Goal: Contribute content: Contribute content

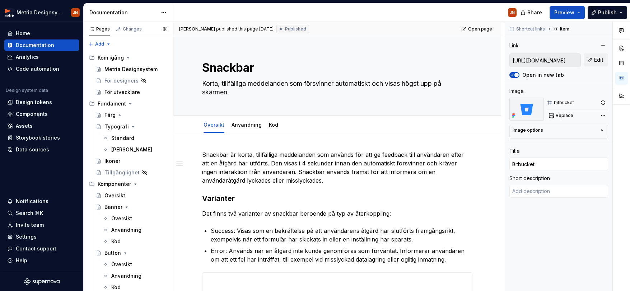
scroll to position [400, 0]
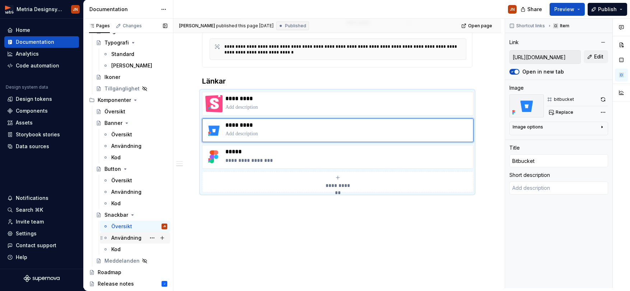
click at [130, 239] on div "Användning" at bounding box center [126, 237] width 30 height 7
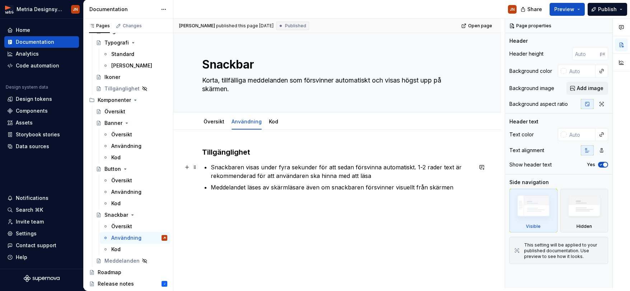
type textarea "*"
click at [416, 168] on p "Snackbaren visas under fyra sekunder för att sedan försvinna automatiskt. 1-2 r…" at bounding box center [342, 171] width 262 height 17
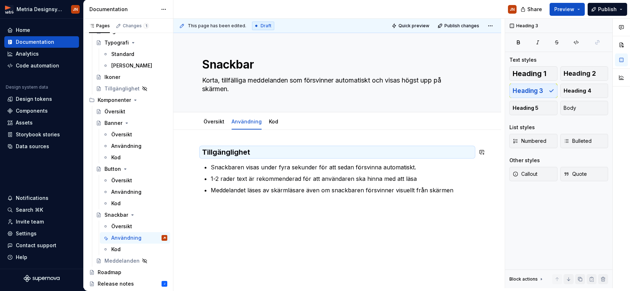
click at [259, 140] on div "Tillgänglighet Snackbaren visas under fyra sekunder för att sedan försvinna aut…" at bounding box center [337, 219] width 328 height 178
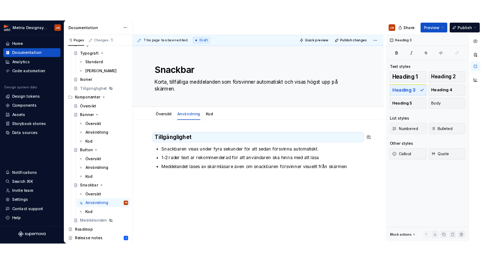
scroll to position [17, 0]
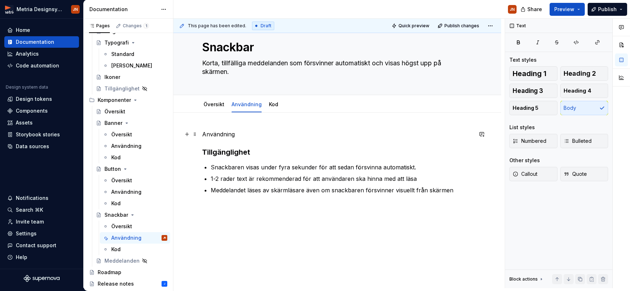
click at [217, 133] on p "Användning" at bounding box center [337, 134] width 270 height 9
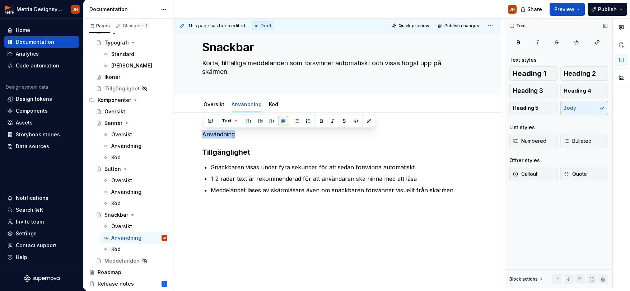
drag, startPoint x: 538, startPoint y: 91, endPoint x: 534, endPoint y: 93, distance: 4.5
click at [538, 91] on span "Heading 3" at bounding box center [527, 90] width 30 height 7
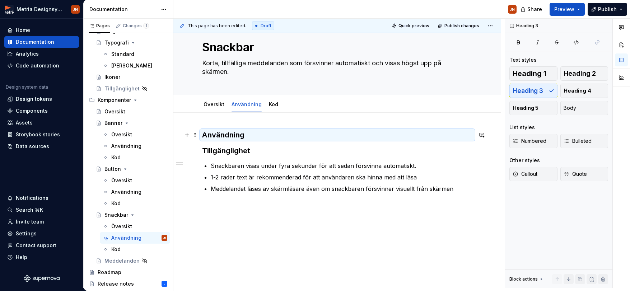
click at [255, 129] on div "Användning Tillgänglighet Snackbaren visas under fyra sekunder för att sedan fö…" at bounding box center [337, 209] width 328 height 193
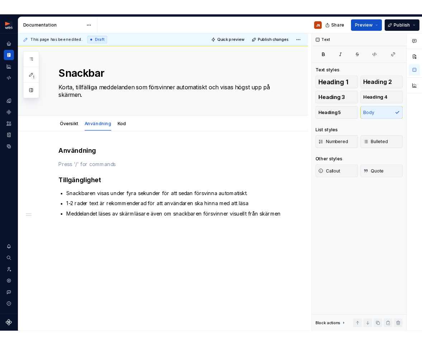
scroll to position [0, 0]
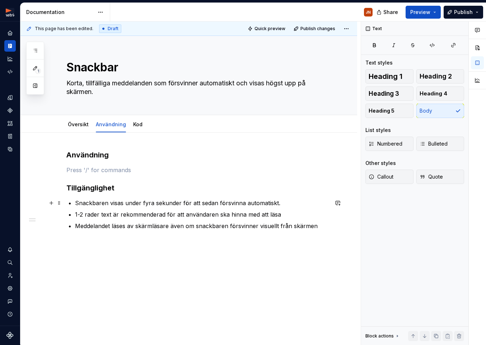
click at [75, 201] on p "Snackbaren visas under fyra sekunder för att sedan försvinna automatiskt." at bounding box center [201, 203] width 253 height 9
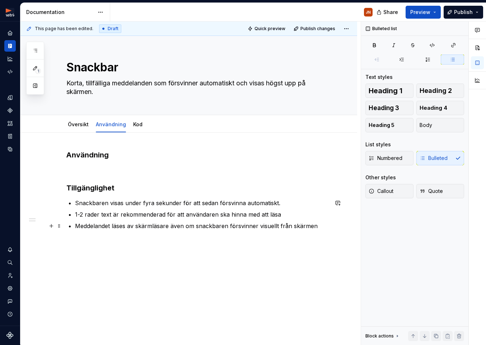
click at [315, 226] on p "Meddelandet läses av skärmläsare även om snackbaren försvinner visuellt från sk…" at bounding box center [201, 226] width 253 height 9
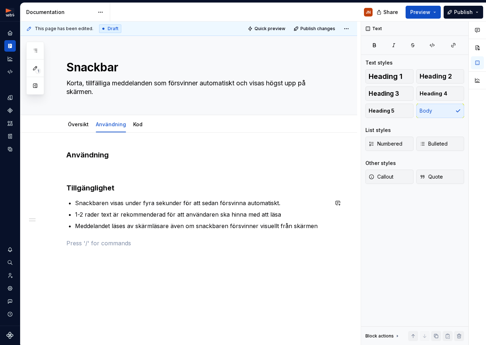
click at [263, 233] on div "Användning Tillgänglighet Snackbaren visas under fyra sekunder för att sedan fö…" at bounding box center [197, 199] width 262 height 98
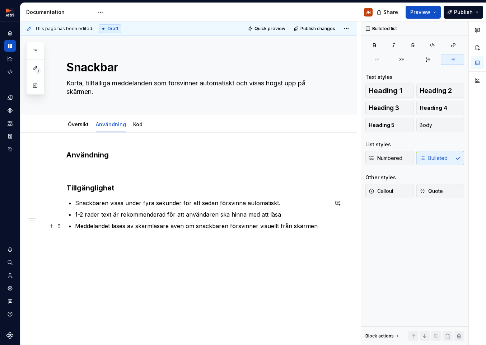
drag, startPoint x: 318, startPoint y: 228, endPoint x: 322, endPoint y: 226, distance: 4.5
click at [319, 227] on p "Meddelandet läses av skärmläsare även om snackbaren försvinner visuellt från sk…" at bounding box center [201, 226] width 253 height 9
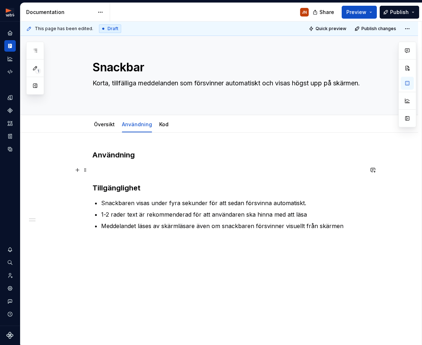
click at [105, 166] on p at bounding box center [228, 170] width 271 height 9
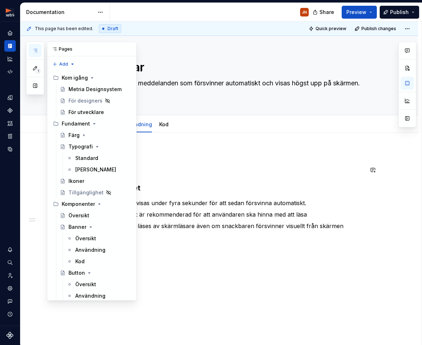
click at [33, 47] on button "button" at bounding box center [35, 50] width 13 height 13
click at [91, 248] on div "Användning" at bounding box center [90, 250] width 30 height 7
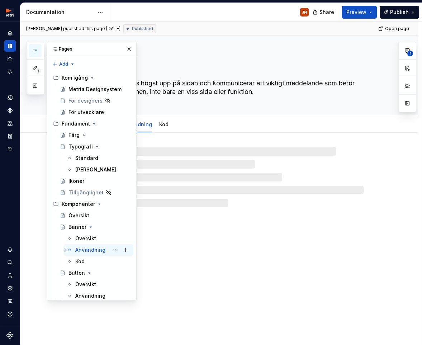
click at [91, 250] on div "Användning" at bounding box center [90, 250] width 30 height 7
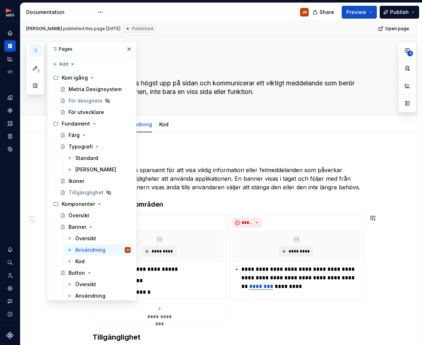
click at [249, 171] on p "Använd banners sparsamt för att visa viktig information eller felmeddelanden so…" at bounding box center [228, 179] width 271 height 26
click at [129, 50] on button "button" at bounding box center [129, 49] width 10 height 10
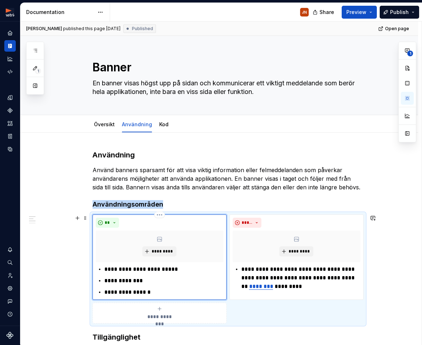
click at [136, 247] on div "*********" at bounding box center [160, 247] width 128 height 32
click at [170, 252] on span "*********" at bounding box center [162, 252] width 22 height 6
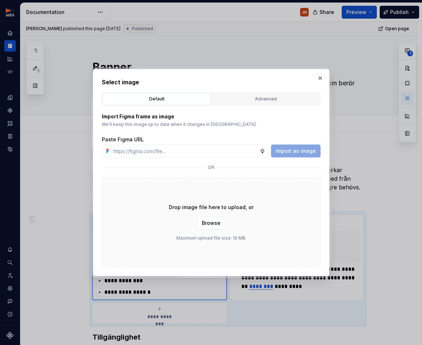
click at [257, 98] on div "Advanced" at bounding box center [265, 98] width 103 height 7
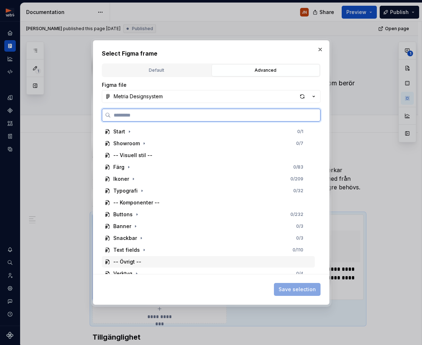
click at [124, 263] on div "-- Övrigt --" at bounding box center [127, 261] width 28 height 7
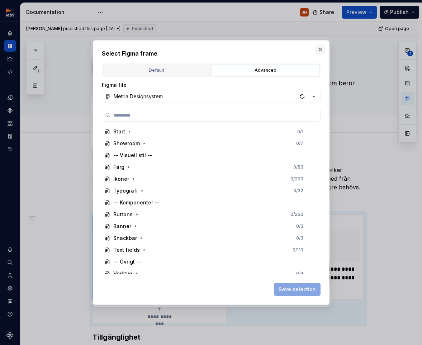
click at [318, 49] on button "button" at bounding box center [320, 49] width 10 height 10
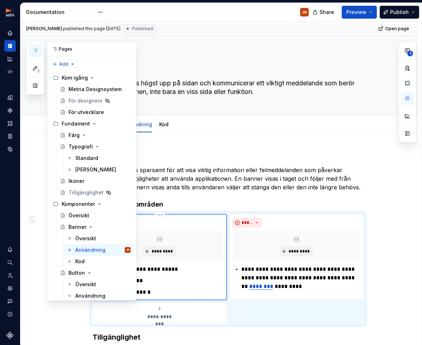
click at [43, 44] on div "1" at bounding box center [35, 68] width 18 height 53
click at [41, 48] on button "button" at bounding box center [35, 50] width 13 height 13
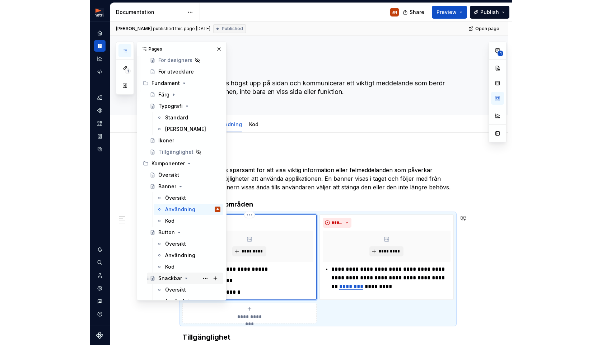
scroll to position [42, 0]
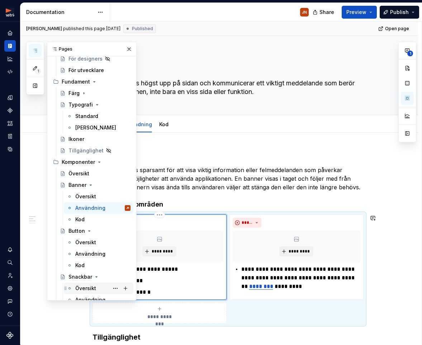
click at [93, 291] on div "Översikt" at bounding box center [85, 288] width 21 height 7
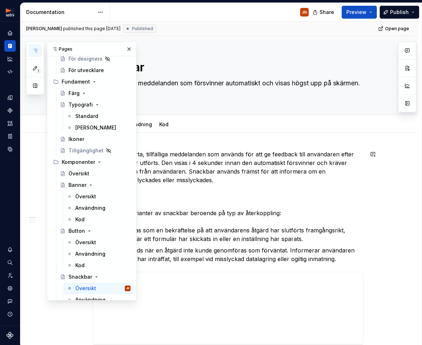
click at [162, 169] on p "Snackbar är korta, tillfälliga meddelanden som används för att ge feedback till…" at bounding box center [228, 167] width 271 height 34
click at [144, 126] on link "Användning" at bounding box center [137, 124] width 30 height 6
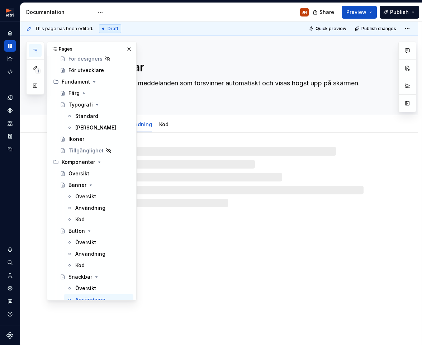
click at [170, 124] on div "Kod" at bounding box center [163, 124] width 15 height 11
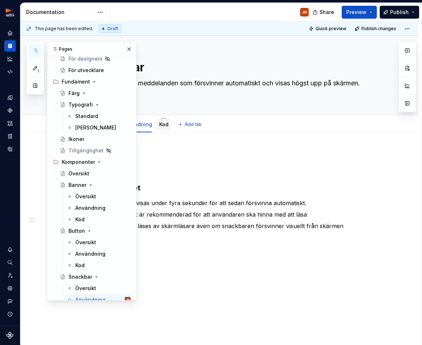
click at [161, 126] on link "Kod" at bounding box center [163, 124] width 9 height 6
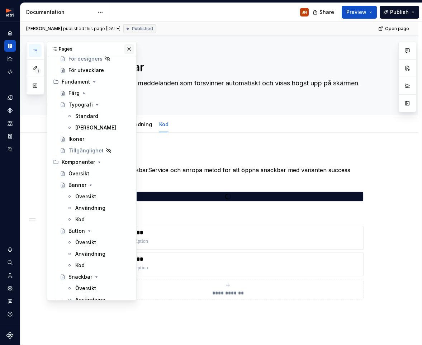
click at [128, 49] on button "button" at bounding box center [129, 49] width 10 height 10
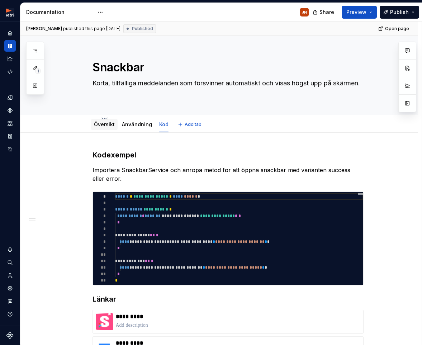
click at [112, 125] on link "Översikt" at bounding box center [104, 124] width 21 height 6
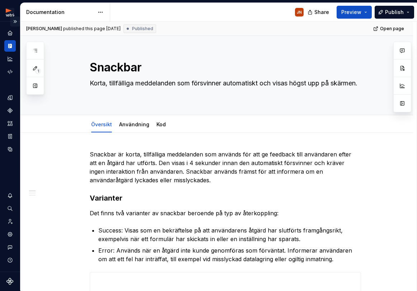
click at [16, 22] on button "Expand sidebar" at bounding box center [15, 22] width 10 height 10
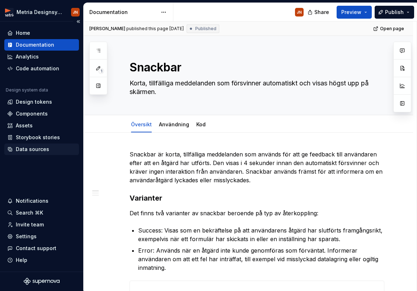
click at [46, 150] on div "Data sources" at bounding box center [32, 149] width 33 height 7
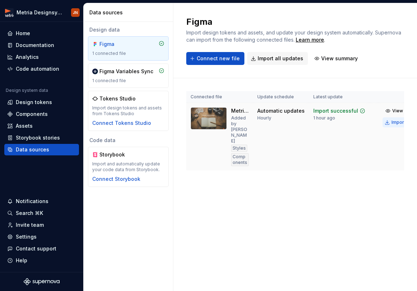
click at [393, 122] on div "Import updates" at bounding box center [407, 122] width 33 height 6
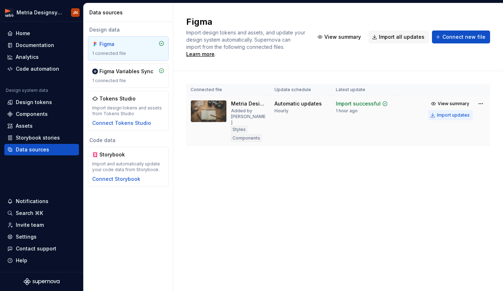
drag, startPoint x: 443, startPoint y: 106, endPoint x: 439, endPoint y: 107, distance: 4.3
click at [443, 112] on div "Import updates" at bounding box center [453, 115] width 33 height 6
click at [48, 47] on div "Documentation" at bounding box center [35, 45] width 38 height 7
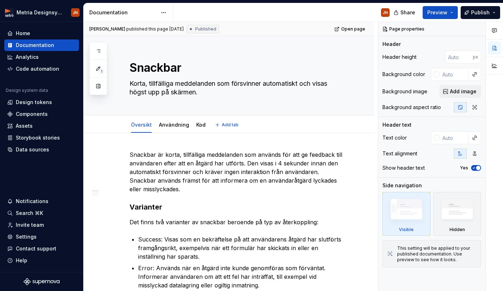
drag, startPoint x: 177, startPoint y: 124, endPoint x: 174, endPoint y: 140, distance: 16.4
click at [177, 124] on link "Användning" at bounding box center [174, 125] width 30 height 6
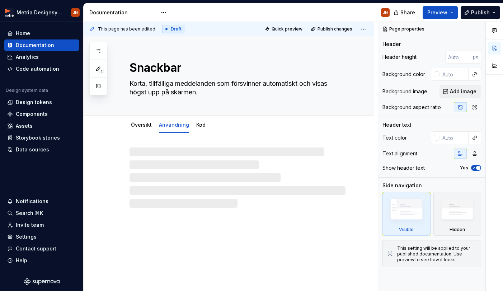
type textarea "*"
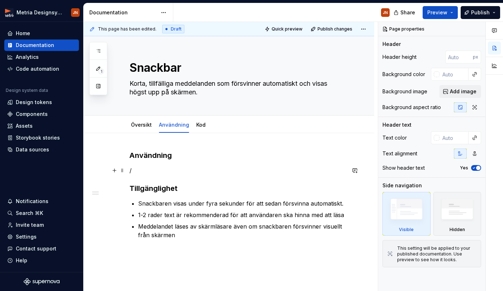
click at [143, 172] on p "/" at bounding box center [238, 170] width 216 height 9
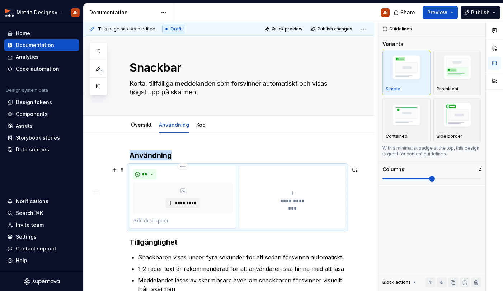
click at [198, 188] on div "*********" at bounding box center [183, 198] width 100 height 32
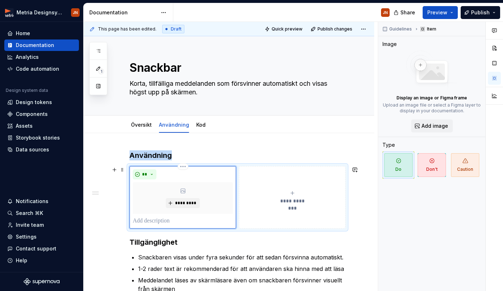
click at [179, 192] on div "*********" at bounding box center [183, 198] width 100 height 32
click at [178, 193] on div "*********" at bounding box center [183, 198] width 100 height 32
click at [186, 200] on button "*********" at bounding box center [183, 203] width 34 height 10
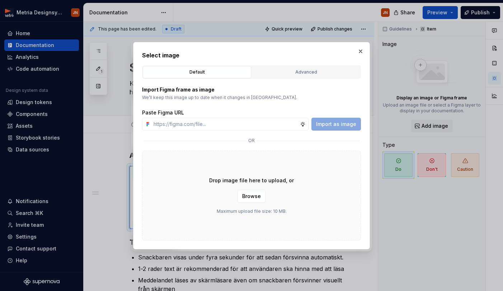
drag, startPoint x: 292, startPoint y: 67, endPoint x: 288, endPoint y: 67, distance: 4.0
click at [291, 67] on button "Advanced" at bounding box center [306, 72] width 108 height 12
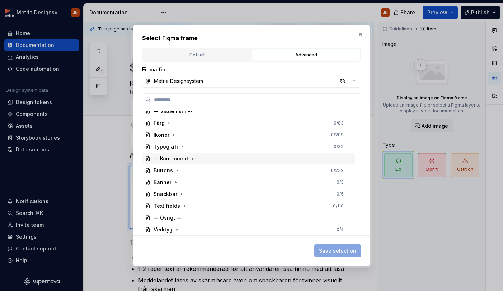
scroll to position [29, 0]
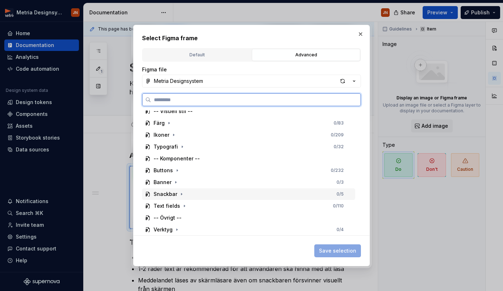
click at [158, 197] on div "Snackbar" at bounding box center [166, 194] width 24 height 7
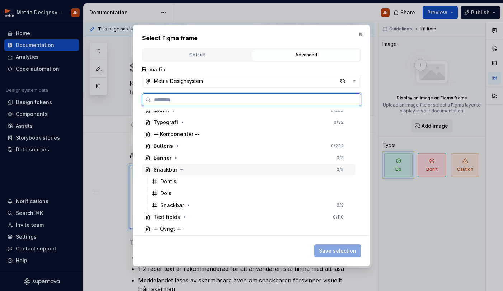
scroll to position [55, 0]
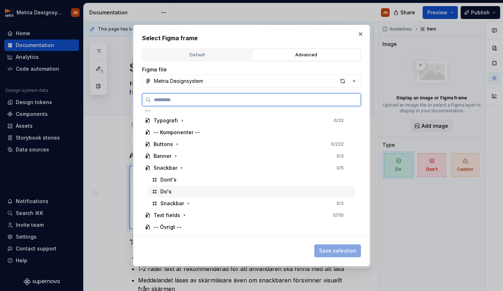
click at [172, 190] on div "Do's" at bounding box center [252, 191] width 206 height 11
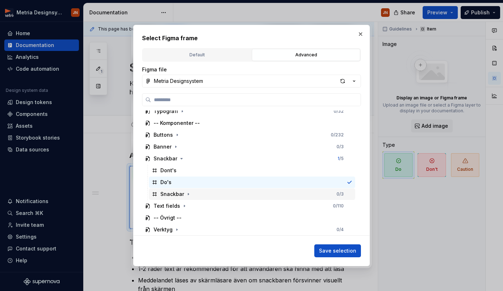
scroll to position [64, 0]
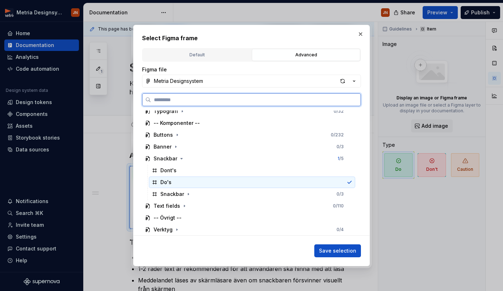
click at [160, 183] on div "Do's" at bounding box center [162, 182] width 20 height 7
click at [186, 194] on icon "button" at bounding box center [189, 194] width 6 height 6
click at [180, 184] on div "Do's" at bounding box center [252, 182] width 206 height 11
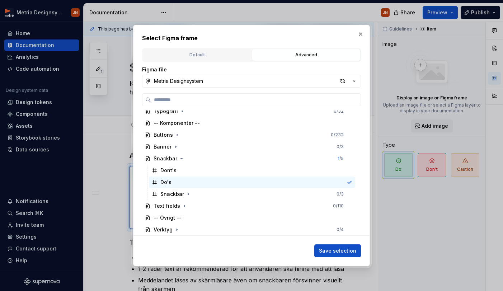
click at [343, 250] on span "Save selection" at bounding box center [337, 250] width 37 height 7
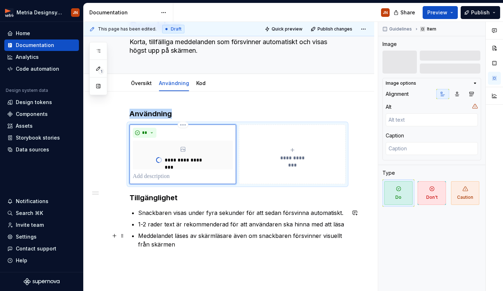
scroll to position [42, 0]
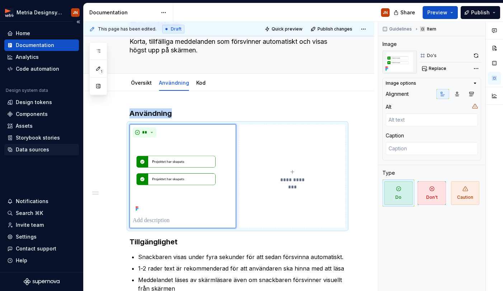
click at [37, 153] on div "Data sources" at bounding box center [41, 149] width 75 height 11
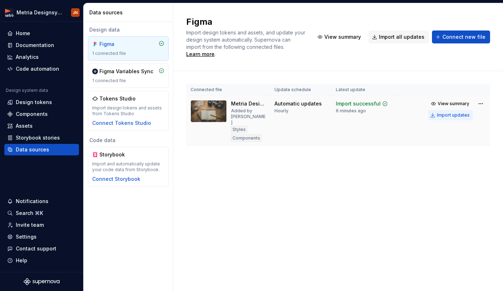
drag, startPoint x: 464, startPoint y: 106, endPoint x: 456, endPoint y: 108, distance: 8.0
click at [464, 112] on div "Import updates" at bounding box center [453, 115] width 33 height 6
click at [33, 44] on div "Documentation" at bounding box center [35, 45] width 38 height 7
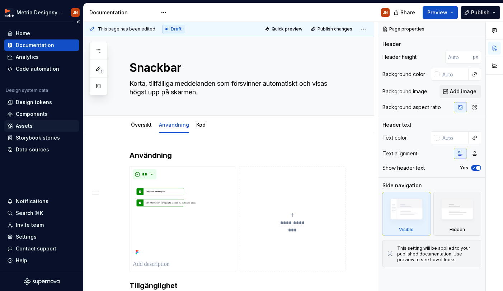
click at [45, 124] on div "Assets" at bounding box center [41, 125] width 69 height 7
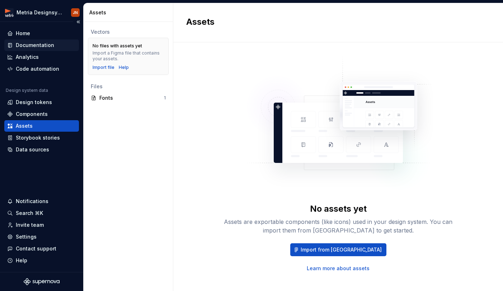
click at [33, 44] on div "Documentation" at bounding box center [35, 45] width 38 height 7
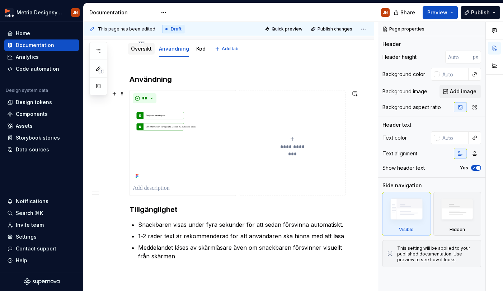
scroll to position [78, 0]
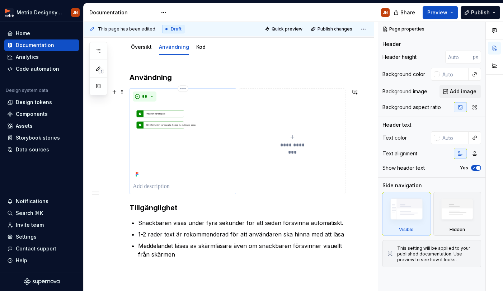
click at [164, 126] on img at bounding box center [183, 141] width 100 height 75
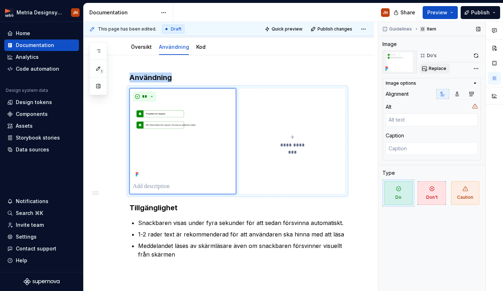
click at [438, 67] on span "Replace" at bounding box center [438, 69] width 18 height 6
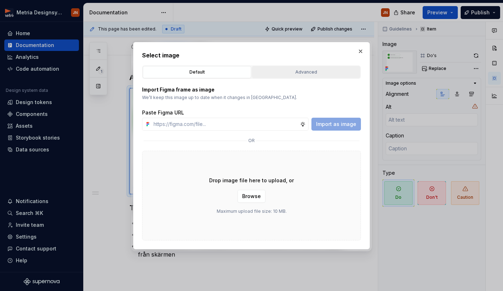
click at [281, 77] on button "Advanced" at bounding box center [306, 72] width 108 height 12
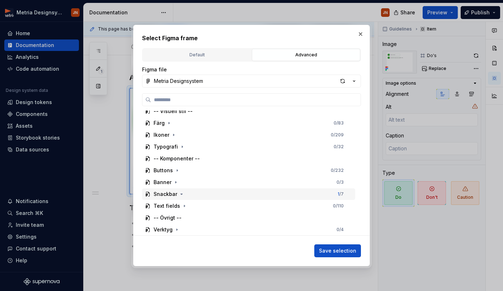
scroll to position [29, 0]
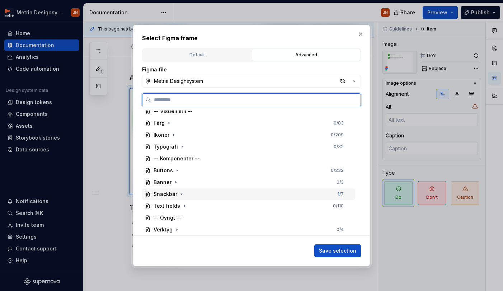
click at [175, 197] on div "Snackbar" at bounding box center [166, 194] width 24 height 7
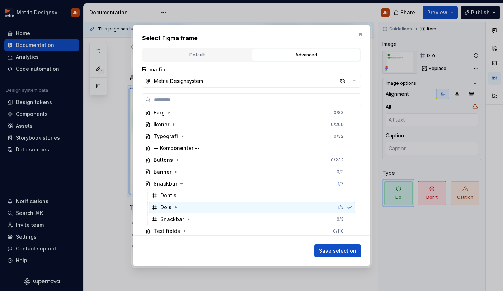
scroll to position [45, 0]
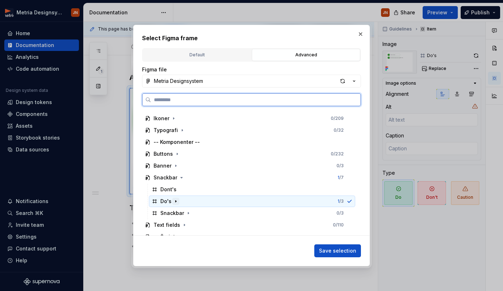
click at [177, 201] on icon "button" at bounding box center [176, 201] width 6 height 6
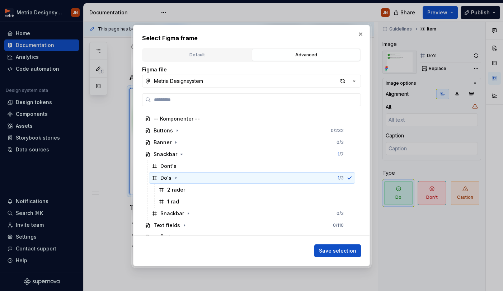
scroll to position [74, 0]
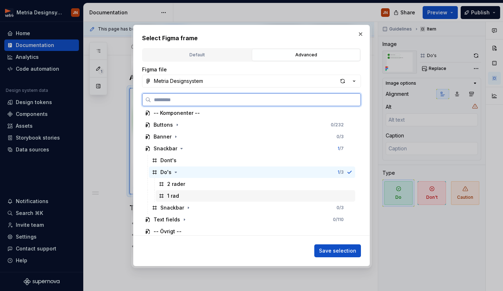
click at [174, 194] on div "1 rad" at bounding box center [173, 195] width 12 height 7
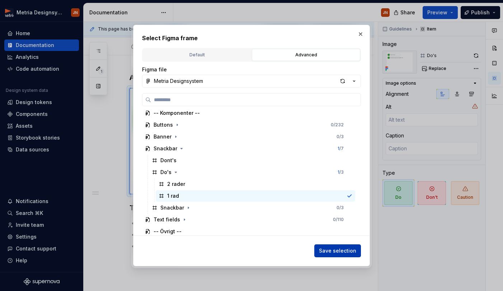
click at [333, 252] on span "Save selection" at bounding box center [337, 250] width 37 height 7
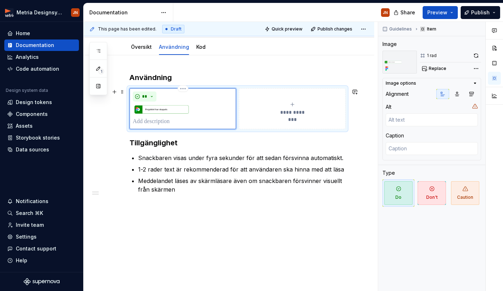
click at [158, 122] on p at bounding box center [183, 121] width 100 height 9
type textarea "*"
click at [271, 106] on div "**********" at bounding box center [293, 109] width 98 height 14
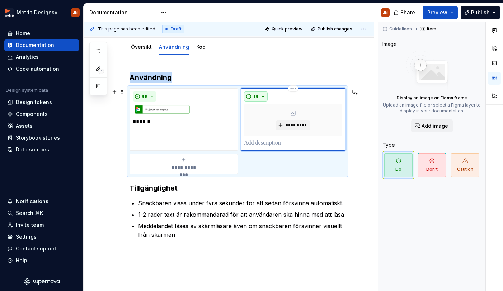
click at [260, 98] on button "**" at bounding box center [256, 96] width 24 height 10
click at [260, 123] on div "Suggestions" at bounding box center [261, 122] width 6 height 6
click at [295, 125] on span "*********" at bounding box center [296, 125] width 22 height 6
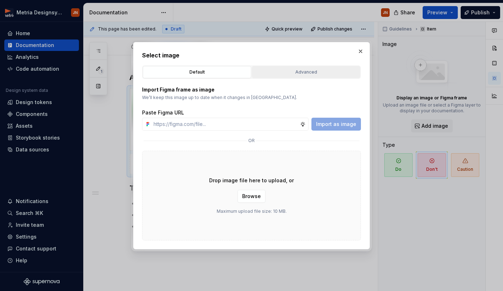
click at [282, 68] on button "Advanced" at bounding box center [306, 72] width 108 height 12
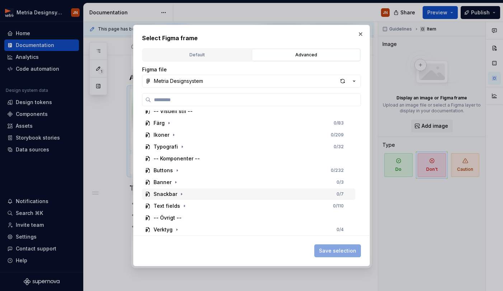
scroll to position [29, 0]
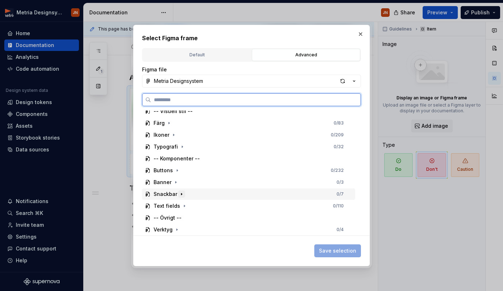
click at [179, 196] on icon "button" at bounding box center [182, 194] width 6 height 6
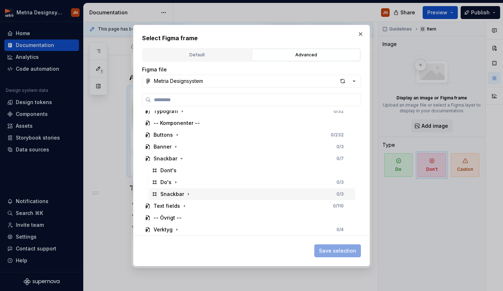
scroll to position [64, 0]
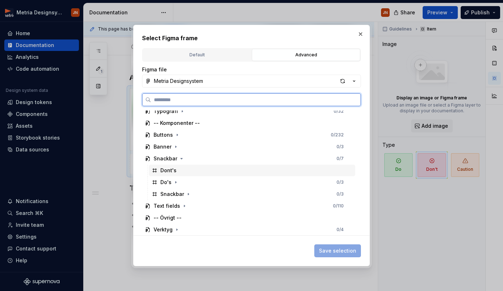
click at [179, 173] on div "Dont's" at bounding box center [252, 170] width 206 height 11
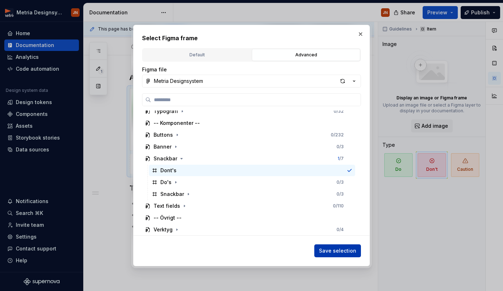
click at [339, 251] on span "Save selection" at bounding box center [337, 250] width 37 height 7
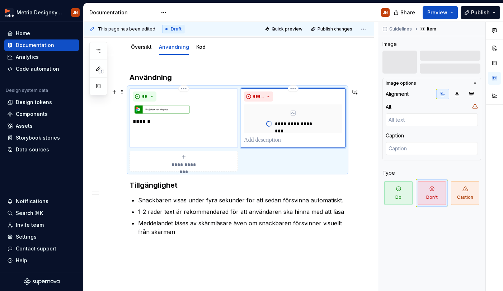
click at [161, 124] on p "******" at bounding box center [184, 121] width 102 height 9
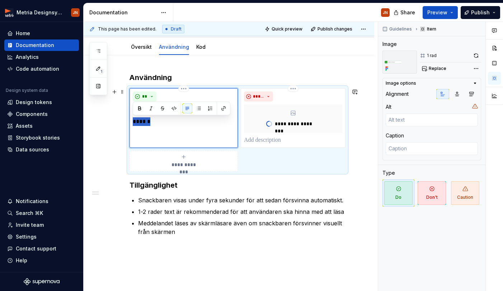
drag, startPoint x: 158, startPoint y: 122, endPoint x: 144, endPoint y: 123, distance: 14.1
click at [132, 123] on div "** ******" at bounding box center [184, 118] width 108 height 60
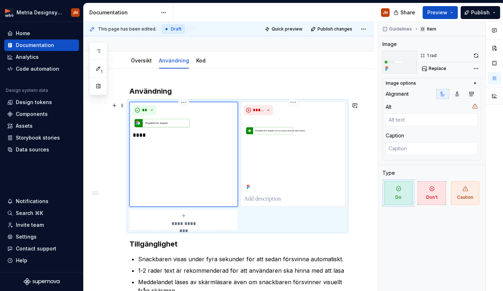
click at [135, 136] on p "****" at bounding box center [184, 135] width 102 height 9
click at [118, 163] on div "**********" at bounding box center [229, 238] width 291 height 339
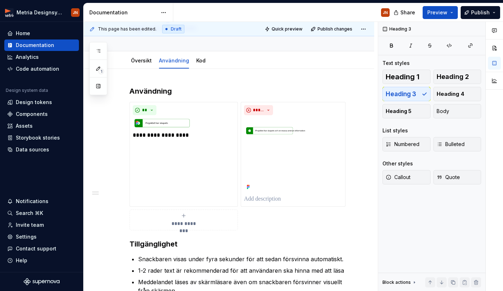
click at [285, 27] on span "Quick preview" at bounding box center [287, 29] width 31 height 6
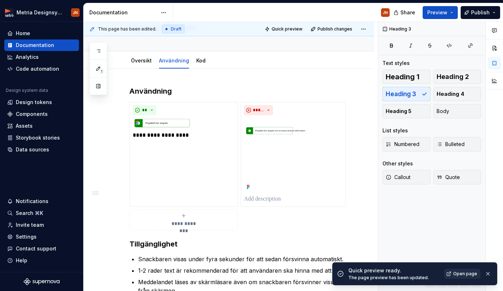
click at [464, 273] on span "Open page" at bounding box center [465, 274] width 24 height 6
click at [261, 203] on p at bounding box center [293, 199] width 98 height 9
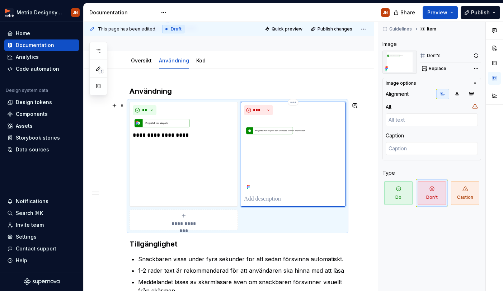
type textarea "*"
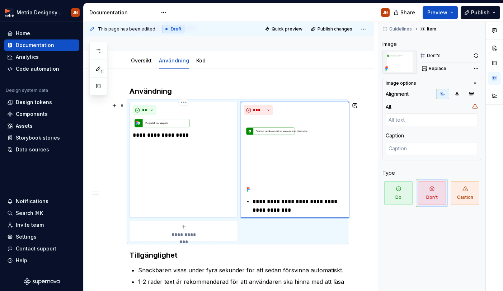
click at [133, 136] on p "**********" at bounding box center [184, 135] width 102 height 9
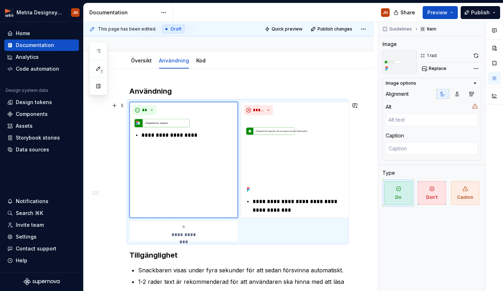
click at [136, 102] on div "**********" at bounding box center [238, 172] width 216 height 140
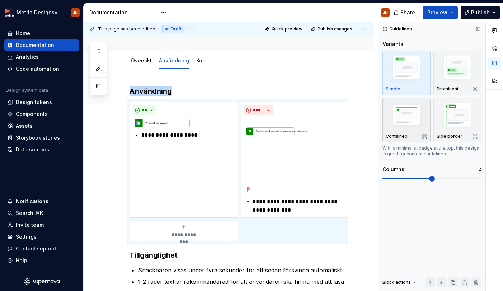
click at [405, 130] on div "button" at bounding box center [407, 115] width 42 height 29
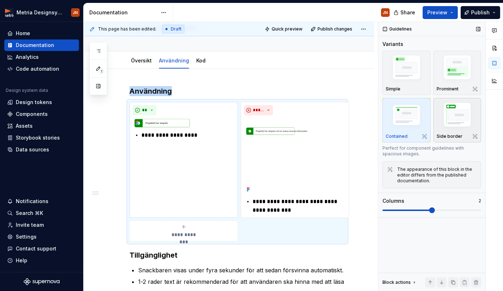
click at [448, 127] on img "button" at bounding box center [458, 115] width 42 height 31
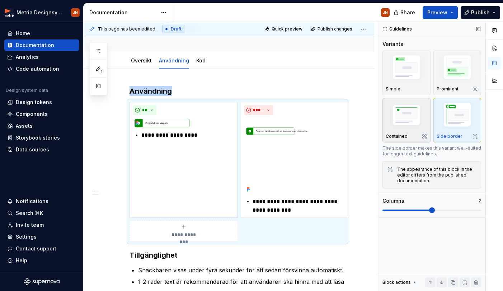
click at [403, 127] on img "button" at bounding box center [407, 116] width 42 height 28
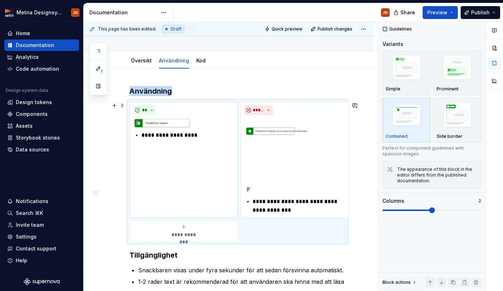
click at [174, 228] on div "**********" at bounding box center [184, 231] width 102 height 14
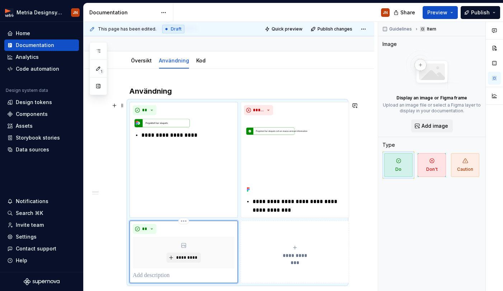
click at [185, 247] on icon at bounding box center [184, 246] width 6 height 6
click at [183, 259] on span "*********" at bounding box center [186, 258] width 22 height 6
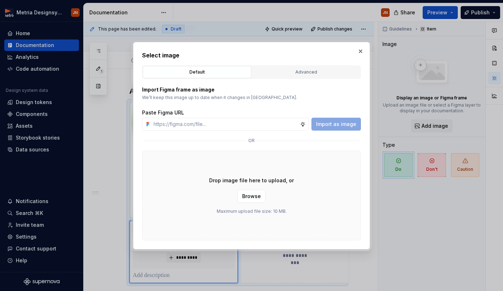
drag, startPoint x: 294, startPoint y: 67, endPoint x: 248, endPoint y: 104, distance: 59.0
click at [294, 67] on button "Advanced" at bounding box center [306, 72] width 108 height 12
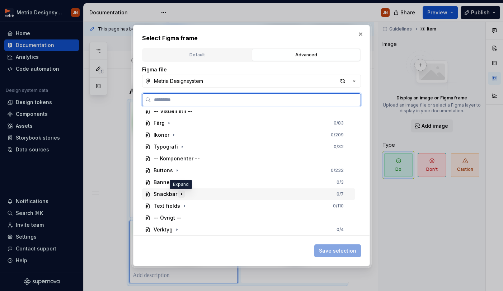
click at [180, 193] on icon "button" at bounding box center [182, 194] width 6 height 6
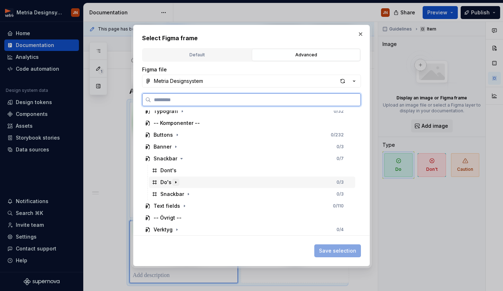
click at [178, 184] on icon "button" at bounding box center [176, 182] width 6 height 6
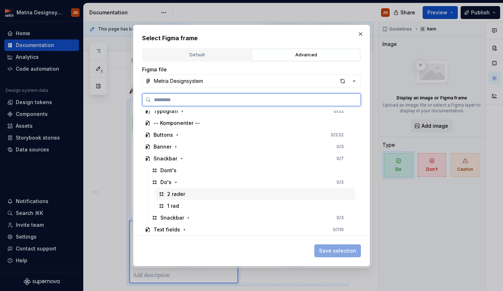
click at [176, 196] on div "2 rader" at bounding box center [176, 194] width 18 height 7
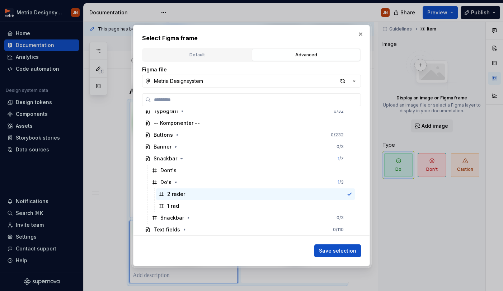
click at [339, 250] on span "Save selection" at bounding box center [337, 250] width 37 height 7
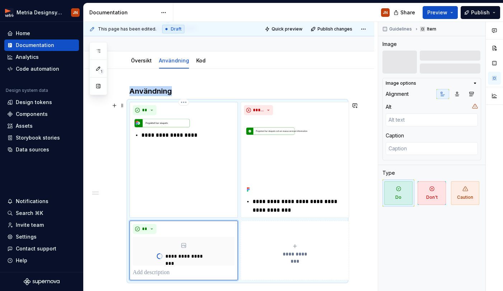
click at [192, 136] on p "**********" at bounding box center [187, 135] width 93 height 9
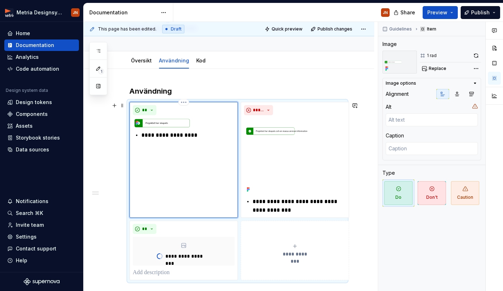
click at [188, 136] on p "**********" at bounding box center [187, 135] width 93 height 9
type textarea "*"
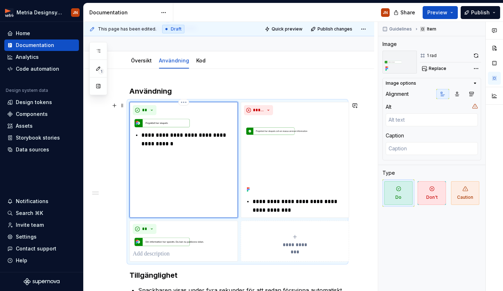
click at [156, 144] on p "**********" at bounding box center [187, 139] width 93 height 17
click at [156, 145] on p "**********" at bounding box center [187, 139] width 93 height 17
click at [157, 241] on img at bounding box center [184, 242] width 102 height 10
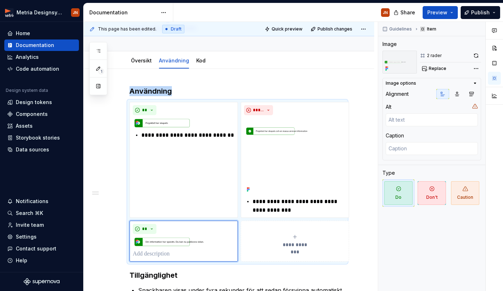
click at [286, 30] on span "Quick preview" at bounding box center [287, 29] width 31 height 6
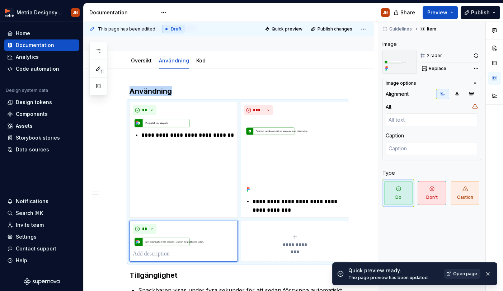
click at [456, 273] on span "Open page" at bounding box center [465, 274] width 24 height 6
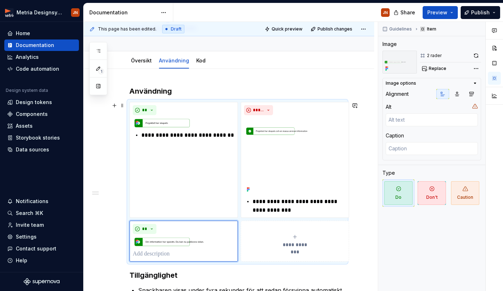
click at [163, 102] on div "**********" at bounding box center [238, 182] width 216 height 160
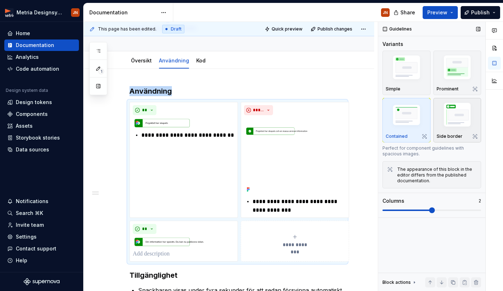
click at [449, 120] on img "button" at bounding box center [458, 115] width 42 height 31
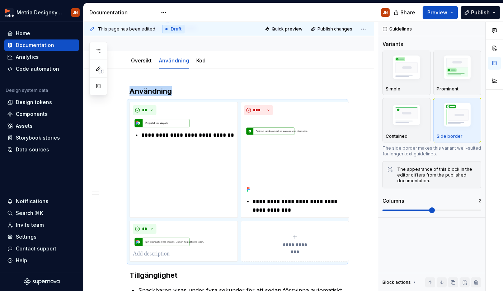
click at [292, 29] on span "Quick preview" at bounding box center [287, 29] width 31 height 6
click at [400, 88] on div "Simple" at bounding box center [407, 89] width 42 height 6
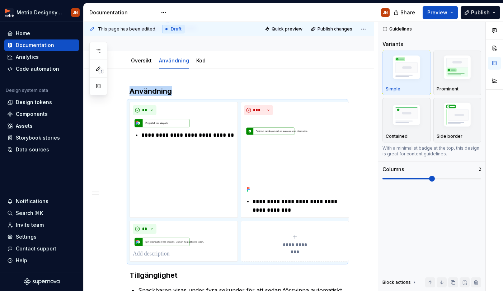
click at [280, 29] on span "Quick preview" at bounding box center [287, 29] width 31 height 6
click at [290, 147] on img at bounding box center [295, 156] width 102 height 76
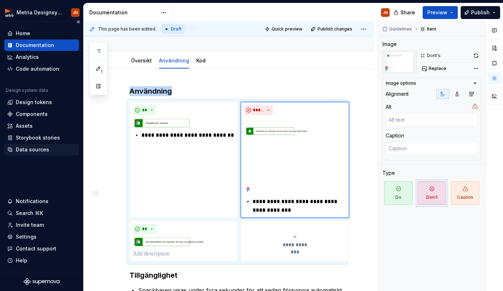
click at [34, 151] on div "Data sources" at bounding box center [32, 149] width 33 height 7
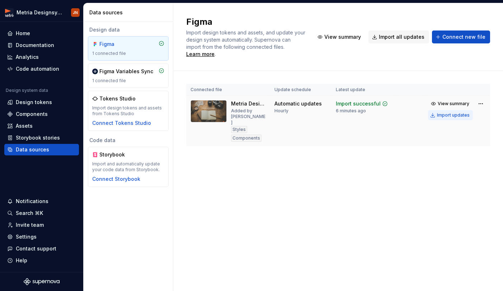
click at [460, 112] on div "Import updates" at bounding box center [453, 115] width 33 height 6
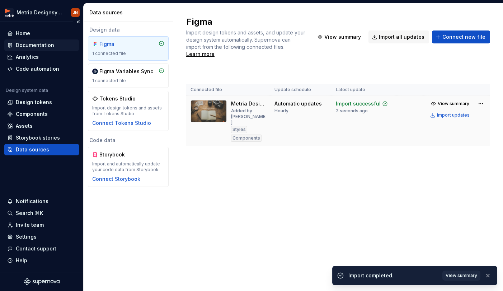
click at [34, 44] on div "Documentation" at bounding box center [35, 45] width 38 height 7
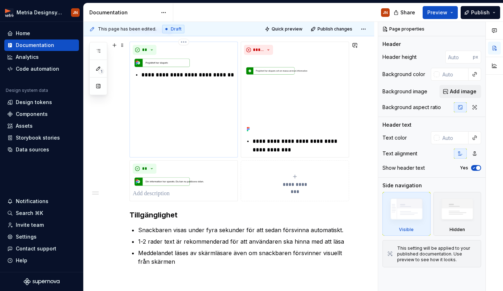
scroll to position [126, 0]
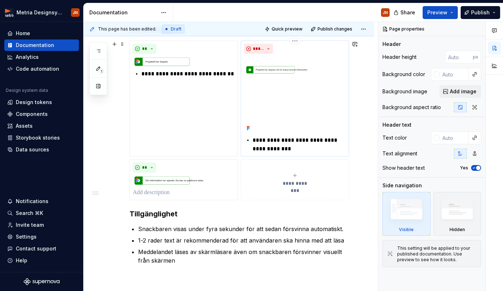
click at [284, 107] on img at bounding box center [295, 95] width 102 height 76
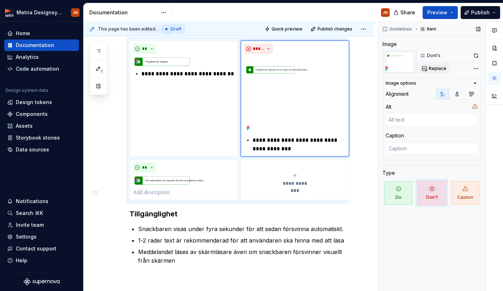
click at [427, 67] on button "Replace" at bounding box center [435, 69] width 30 height 10
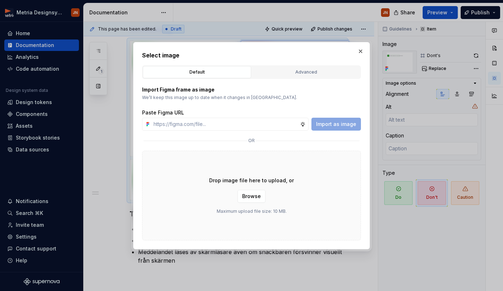
click at [321, 74] on div "Advanced" at bounding box center [305, 72] width 103 height 7
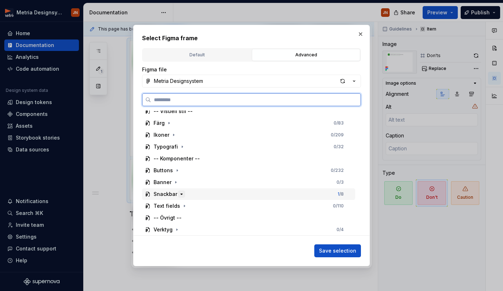
click at [181, 193] on icon "button" at bounding box center [182, 194] width 6 height 6
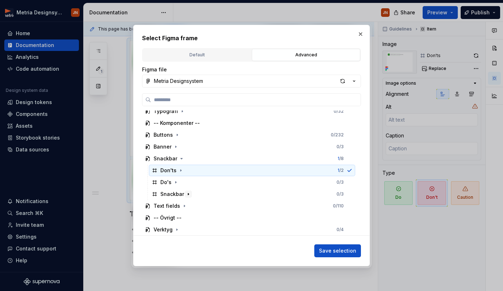
scroll to position [64, 0]
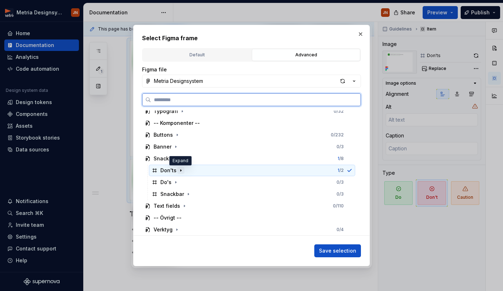
click at [181, 171] on icon "button" at bounding box center [181, 171] width 6 height 6
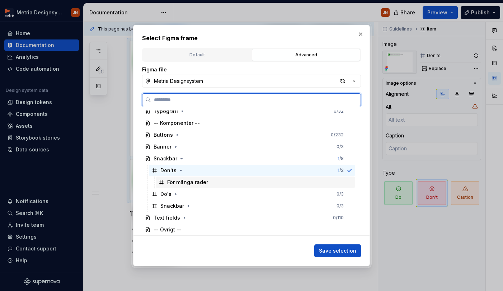
drag, startPoint x: 180, startPoint y: 182, endPoint x: 186, endPoint y: 183, distance: 5.5
click at [180, 182] on div "För många rader" at bounding box center [187, 182] width 41 height 7
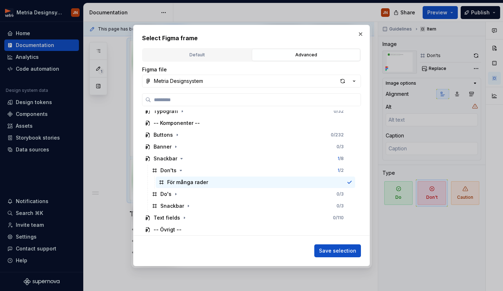
click at [348, 258] on div "Select Figma frame Default Advanced Import Figma frame as image We’ll keep this…" at bounding box center [251, 146] width 237 height 242
drag, startPoint x: 348, startPoint y: 254, endPoint x: 339, endPoint y: 254, distance: 8.6
click at [348, 255] on button "Save selection" at bounding box center [337, 250] width 47 height 13
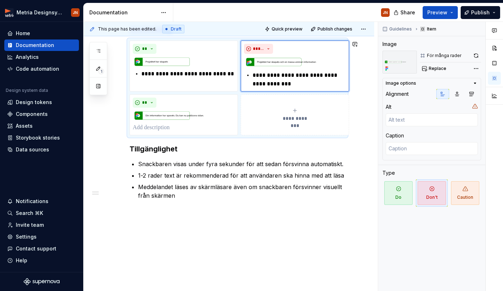
click at [281, 25] on button "Quick preview" at bounding box center [284, 29] width 43 height 10
type textarea "*"
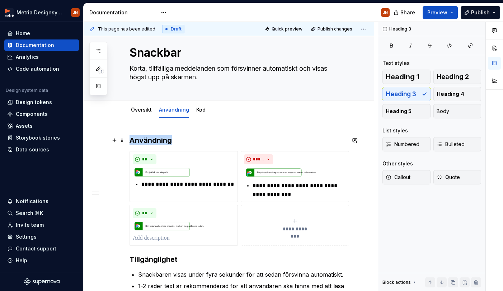
click at [190, 142] on h3 "Användning" at bounding box center [238, 140] width 216 height 10
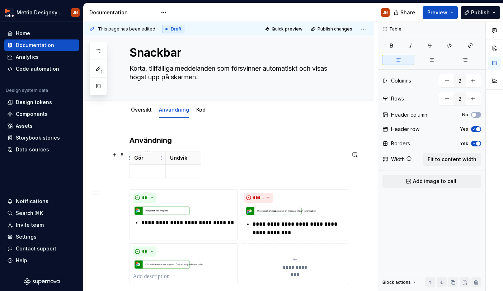
click at [151, 153] on th "Gör" at bounding box center [148, 157] width 36 height 13
click at [151, 155] on p "Gör" at bounding box center [147, 157] width 27 height 7
type textarea "*"
drag, startPoint x: 200, startPoint y: 159, endPoint x: 262, endPoint y: 145, distance: 63.4
click at [259, 144] on h3 "Användning" at bounding box center [238, 140] width 216 height 10
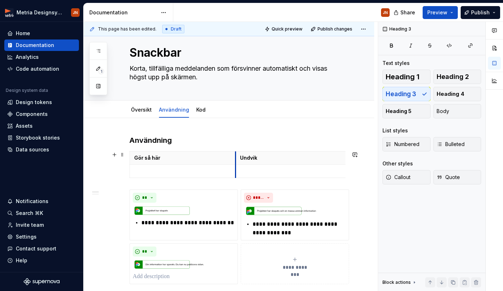
drag, startPoint x: 168, startPoint y: 166, endPoint x: 236, endPoint y: 164, distance: 68.6
click at [236, 164] on tbody "Gör så här Undvik" at bounding box center [273, 164] width 287 height 27
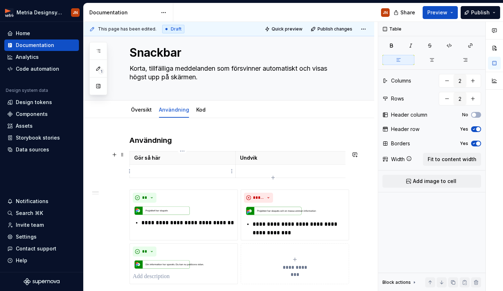
click at [164, 167] on td at bounding box center [183, 171] width 106 height 13
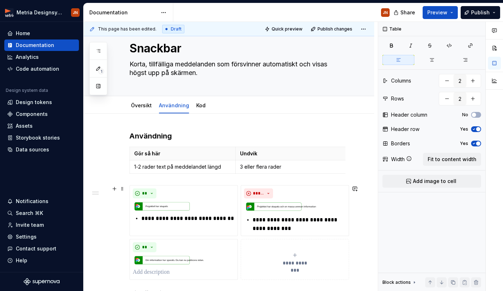
type input "3"
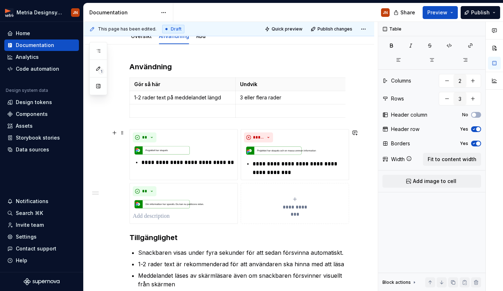
scroll to position [90, 0]
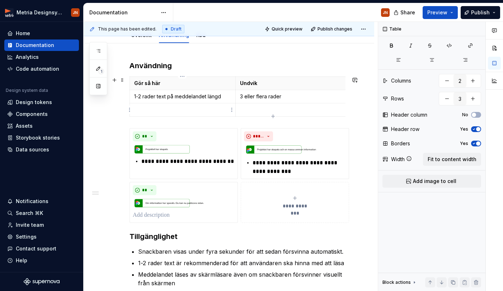
click at [160, 110] on p at bounding box center [182, 109] width 97 height 7
click at [469, 48] on icon "button" at bounding box center [471, 46] width 6 height 6
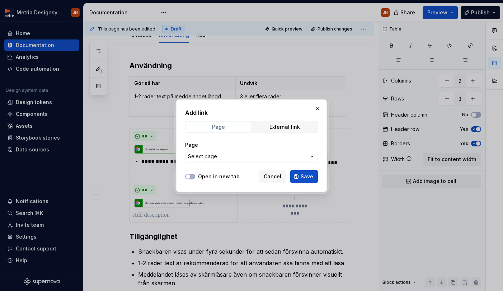
drag, startPoint x: 297, startPoint y: 126, endPoint x: 245, endPoint y: 128, distance: 52.8
click at [297, 126] on div "External link" at bounding box center [284, 127] width 30 height 6
click at [224, 124] on div "Page" at bounding box center [218, 127] width 13 height 6
click at [275, 176] on span "Cancel" at bounding box center [273, 176] width 18 height 7
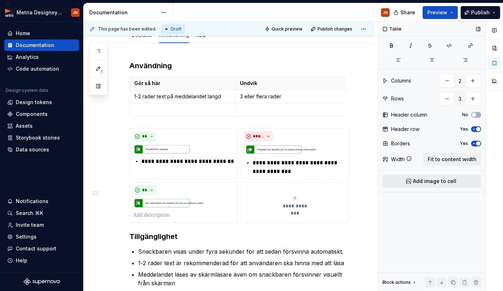
click at [428, 183] on span "Add image to cell" at bounding box center [434, 181] width 43 height 7
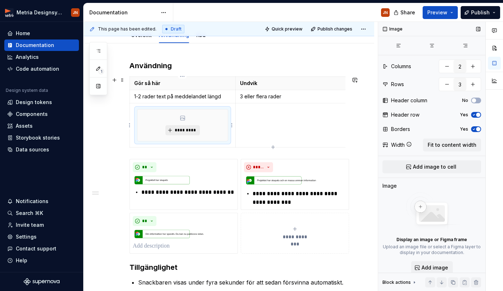
click at [189, 130] on span "*********" at bounding box center [185, 130] width 22 height 6
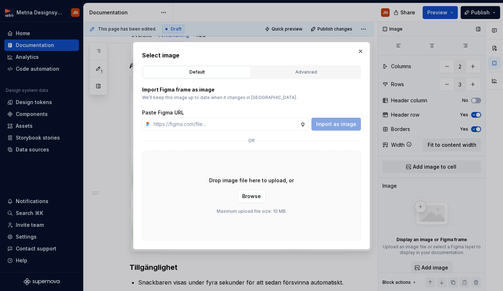
click at [296, 74] on div "Advanced" at bounding box center [305, 72] width 103 height 7
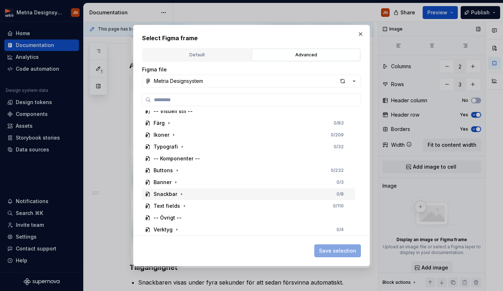
scroll to position [29, 0]
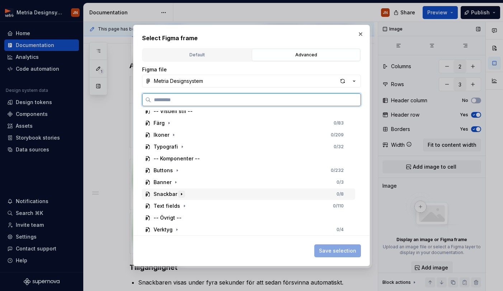
click at [183, 194] on icon "button" at bounding box center [182, 194] width 6 height 6
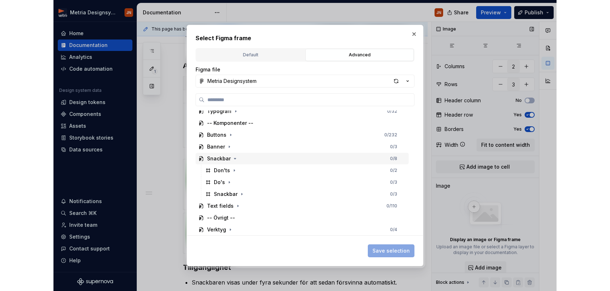
scroll to position [64, 0]
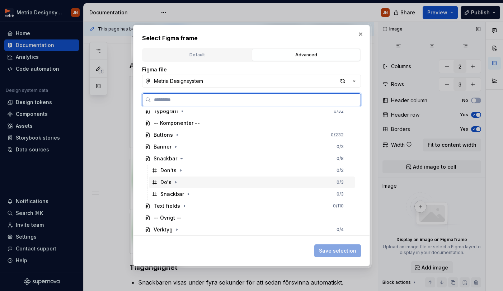
click at [180, 183] on div "Do's 0 / 3" at bounding box center [252, 182] width 206 height 11
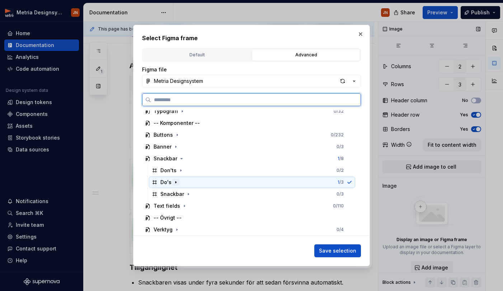
click at [176, 183] on icon "button" at bounding box center [176, 182] width 6 height 6
click at [177, 204] on div "1 rad" at bounding box center [173, 205] width 12 height 7
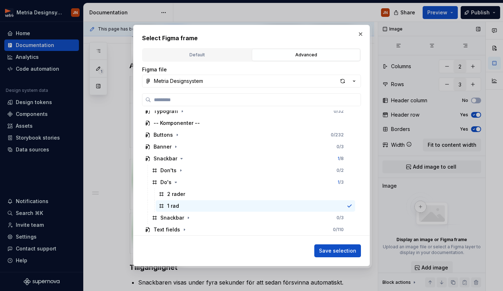
click at [337, 252] on span "Save selection" at bounding box center [337, 250] width 37 height 7
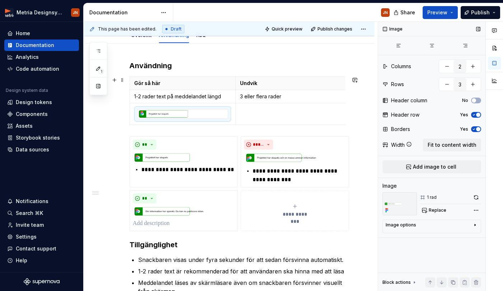
click at [133, 116] on td at bounding box center [183, 114] width 106 height 22
click at [180, 116] on img at bounding box center [182, 113] width 90 height 9
click at [458, 146] on span "Fit to content width" at bounding box center [452, 144] width 49 height 7
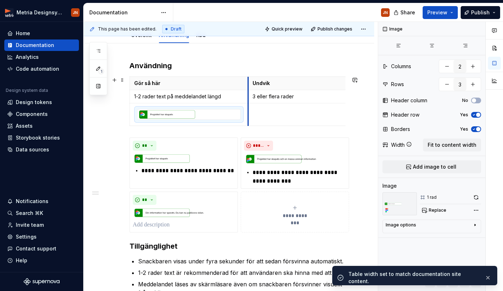
drag, startPoint x: 259, startPoint y: 84, endPoint x: 271, endPoint y: 85, distance: 12.2
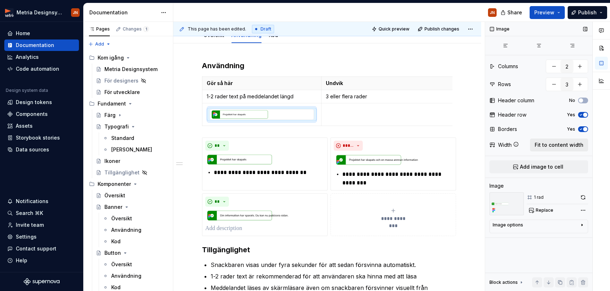
click at [575, 145] on span "Fit to content width" at bounding box center [559, 144] width 49 height 7
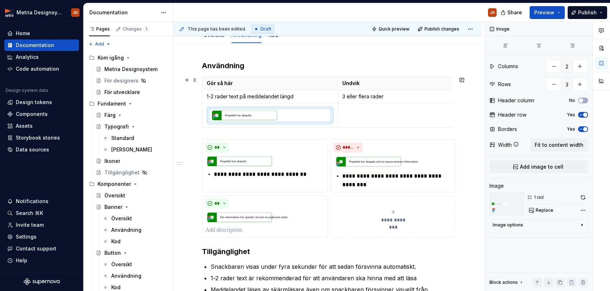
scroll to position [0, 1]
click at [257, 117] on img at bounding box center [268, 115] width 120 height 12
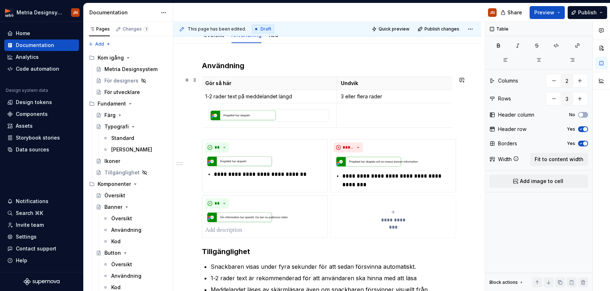
click at [386, 117] on td at bounding box center [403, 115] width 135 height 24
click at [576, 46] on icon "button" at bounding box center [578, 46] width 4 height 4
click at [531, 188] on div "Table Columns 2 Rows 3 Header column No Header row Yes Borders Yes Width Fit to…" at bounding box center [538, 156] width 107 height 269
click at [536, 183] on span "Add image to cell" at bounding box center [541, 181] width 43 height 7
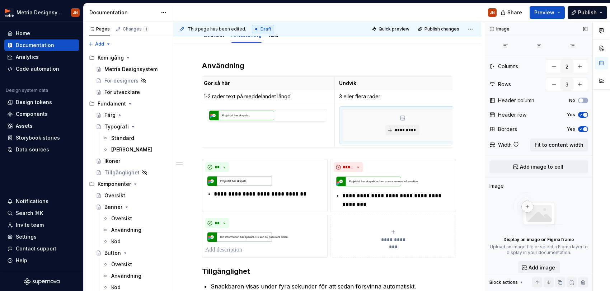
scroll to position [0, 11]
click at [401, 126] on button "*********" at bounding box center [394, 130] width 34 height 10
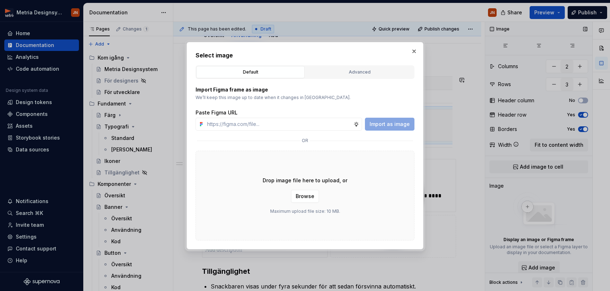
drag, startPoint x: 348, startPoint y: 73, endPoint x: 339, endPoint y: 80, distance: 10.7
click at [348, 73] on div "Advanced" at bounding box center [359, 72] width 103 height 7
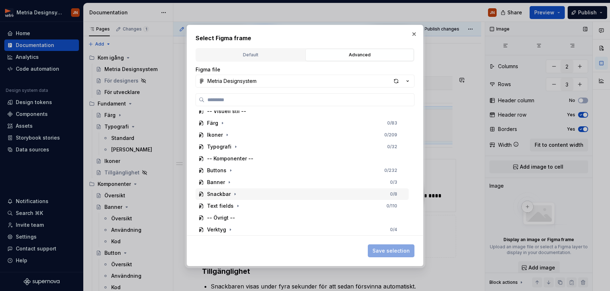
scroll to position [29, 0]
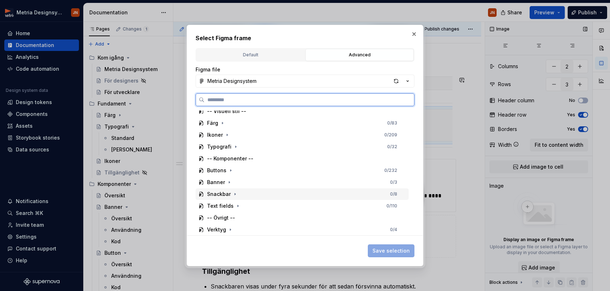
click at [230, 192] on div "Snackbar" at bounding box center [223, 194] width 32 height 7
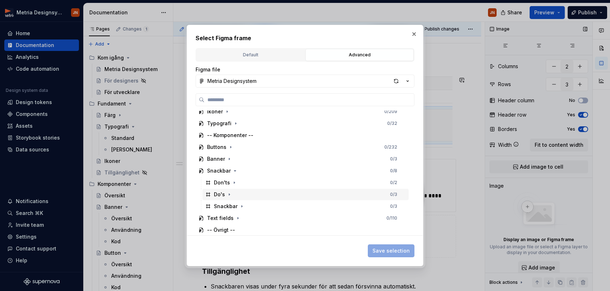
scroll to position [52, 0]
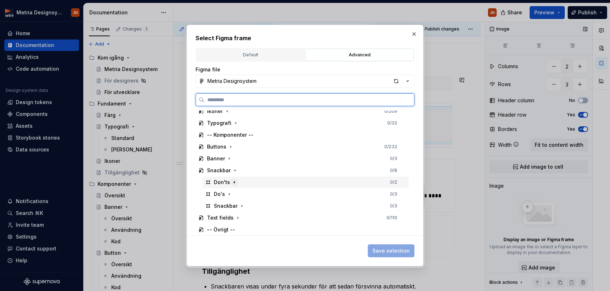
click at [234, 182] on icon "button" at bounding box center [234, 182] width 1 height 2
click at [233, 192] on div "För många rader" at bounding box center [241, 194] width 41 height 7
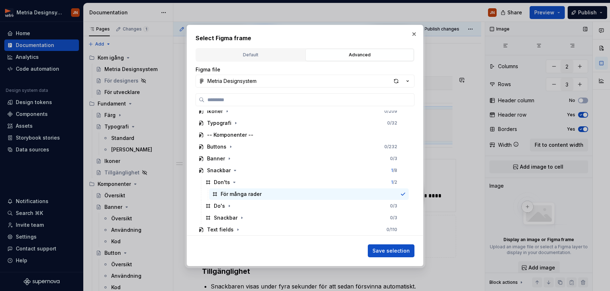
click at [383, 250] on span "Save selection" at bounding box center [390, 250] width 37 height 7
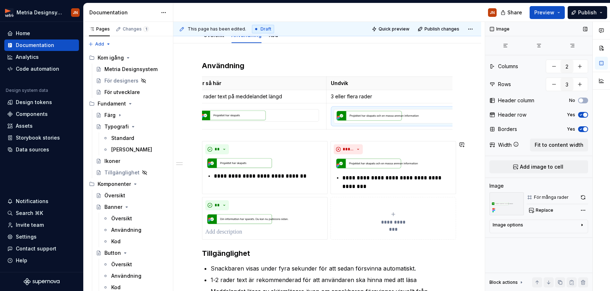
click at [241, 133] on div "**********" at bounding box center [327, 191] width 250 height 261
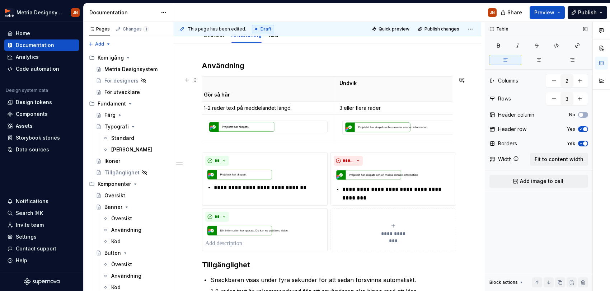
scroll to position [0, 0]
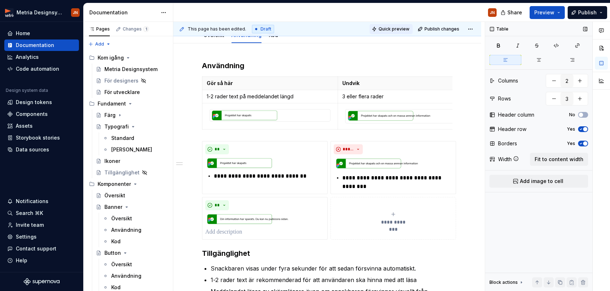
click at [402, 31] on span "Quick preview" at bounding box center [394, 29] width 31 height 6
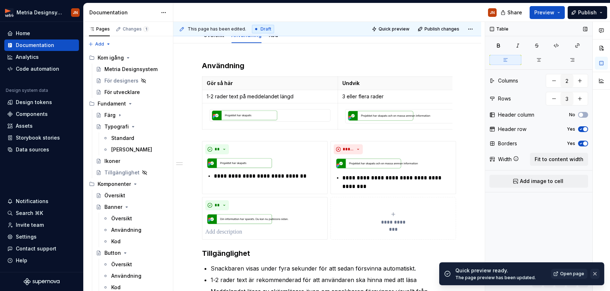
click at [593, 272] on button "button" at bounding box center [594, 274] width 9 height 10
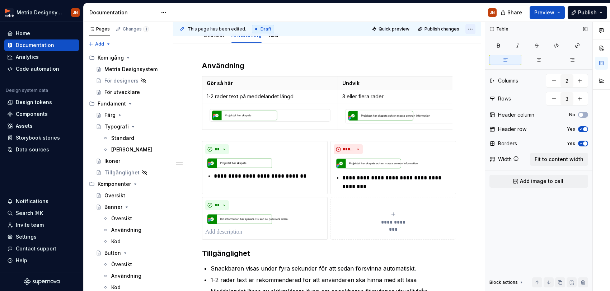
click at [479, 28] on div "This page has been edited. Draft Quick preview Publish changes" at bounding box center [327, 29] width 308 height 14
click at [477, 29] on html "Metria Designsystem JN Home Documentation Analytics Code automation Design syst…" at bounding box center [305, 145] width 610 height 291
click at [253, 172] on p "**********" at bounding box center [269, 176] width 111 height 9
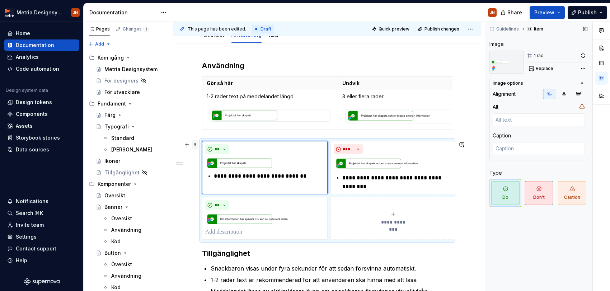
click at [196, 143] on span at bounding box center [195, 145] width 6 height 10
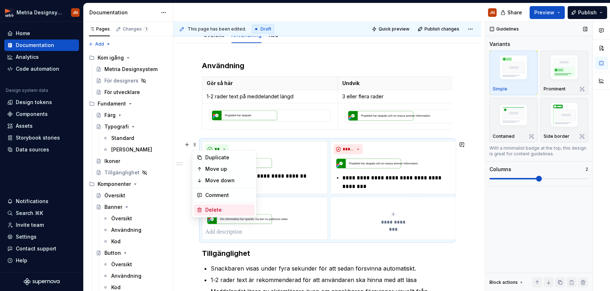
click at [228, 210] on div "Delete" at bounding box center [228, 209] width 47 height 7
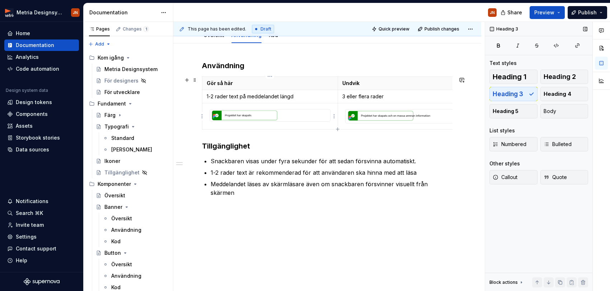
type textarea "*"
click at [279, 114] on img at bounding box center [270, 115] width 120 height 12
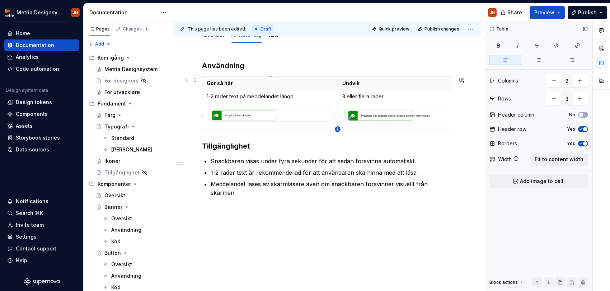
click at [337, 130] on icon "button" at bounding box center [338, 129] width 6 height 6
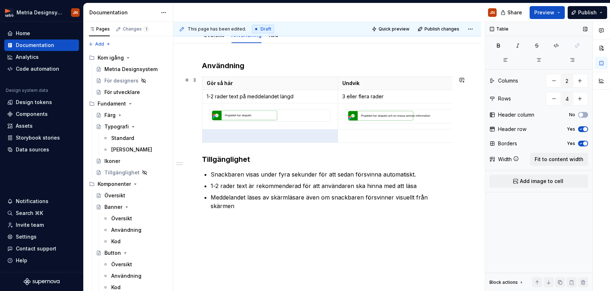
click at [245, 126] on td at bounding box center [270, 116] width 136 height 26
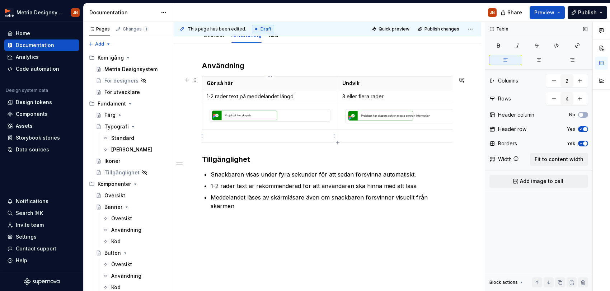
click at [239, 131] on td at bounding box center [270, 136] width 136 height 13
drag, startPoint x: 303, startPoint y: 97, endPoint x: 206, endPoint y: 96, distance: 96.9
click at [206, 96] on td "1-2 rader text på meddelandet längd" at bounding box center [270, 96] width 136 height 13
click at [230, 135] on p at bounding box center [270, 135] width 127 height 7
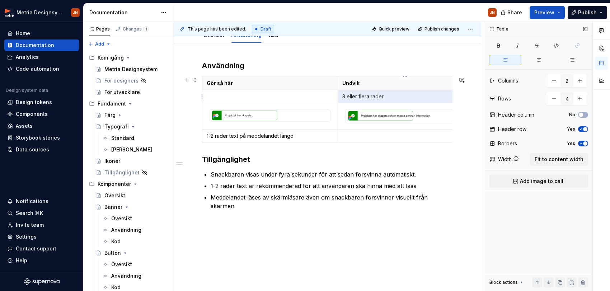
drag, startPoint x: 387, startPoint y: 98, endPoint x: 355, endPoint y: 96, distance: 32.3
click at [342, 96] on p "3 eller flera rader" at bounding box center [405, 96] width 127 height 7
click at [363, 96] on p "3 eller flera rader" at bounding box center [405, 96] width 127 height 7
drag, startPoint x: 385, startPoint y: 97, endPoint x: 343, endPoint y: 97, distance: 42.7
click at [340, 96] on td "3 eller flera rader" at bounding box center [406, 96] width 136 height 13
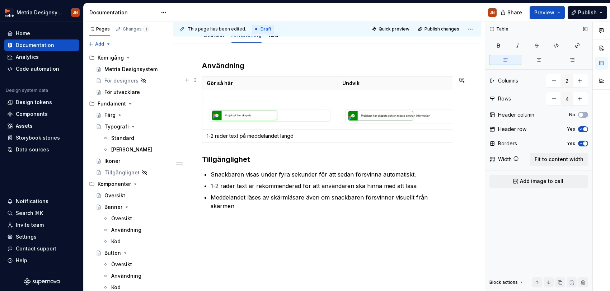
click at [362, 134] on p at bounding box center [405, 135] width 127 height 7
click at [252, 97] on p at bounding box center [270, 96] width 127 height 7
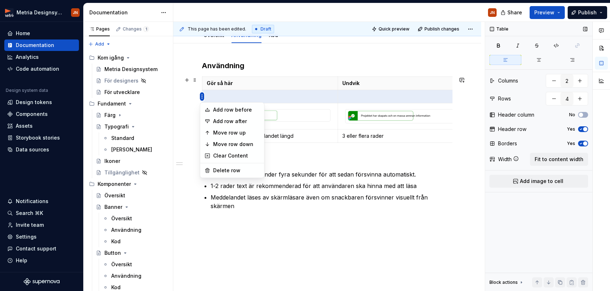
click at [203, 98] on html "Metria Designsystem JN Home Documentation Analytics Code automation Design syst…" at bounding box center [305, 145] width 610 height 291
drag, startPoint x: 232, startPoint y: 169, endPoint x: 269, endPoint y: 156, distance: 39.0
click at [232, 169] on div "Delete row" at bounding box center [236, 170] width 47 height 7
type input "3"
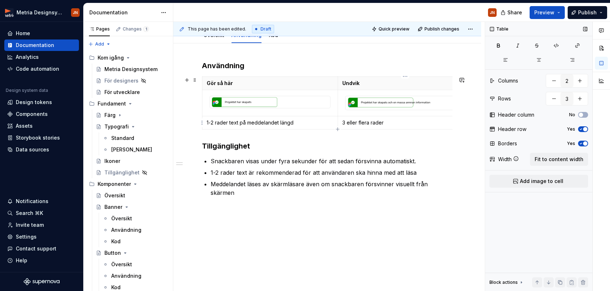
click at [382, 124] on p "3 eller flera rader" at bounding box center [405, 122] width 127 height 7
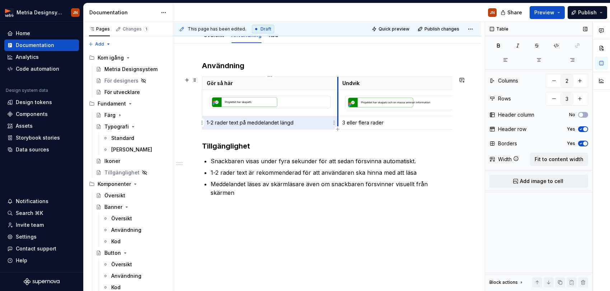
drag, startPoint x: 240, startPoint y: 122, endPoint x: 336, endPoint y: 123, distance: 96.5
click at [336, 123] on td "1-2 rader text på meddelandet längd" at bounding box center [270, 122] width 136 height 13
click at [322, 123] on p "1-2 rader text på meddelandet längd" at bounding box center [270, 122] width 127 height 7
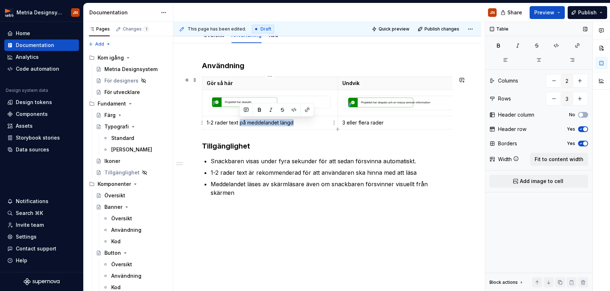
drag, startPoint x: 285, startPoint y: 121, endPoint x: 240, endPoint y: 125, distance: 44.3
click at [240, 125] on p "1-2 rader text på meddelandet längd" at bounding box center [270, 122] width 127 height 7
click at [207, 123] on p "Anv’nd 1-2 rader text" at bounding box center [270, 122] width 127 height 7
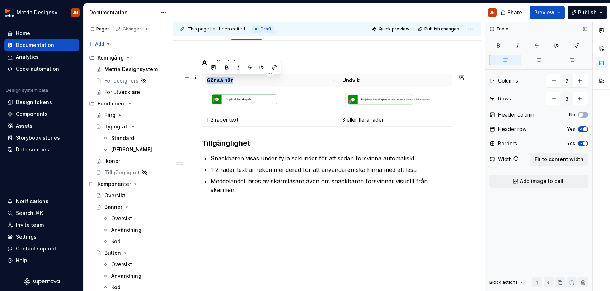
drag, startPoint x: 207, startPoint y: 80, endPoint x: 236, endPoint y: 79, distance: 29.8
click at [236, 79] on p "Gör så här" at bounding box center [270, 80] width 127 height 7
click at [351, 206] on div "Användning Använd Undvik 1-2 rader text 3 eller flera rader Tillgänglighet Snac…" at bounding box center [327, 139] width 250 height 162
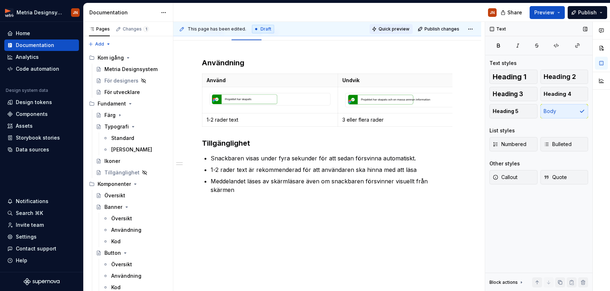
click at [403, 30] on span "Quick preview" at bounding box center [394, 29] width 31 height 6
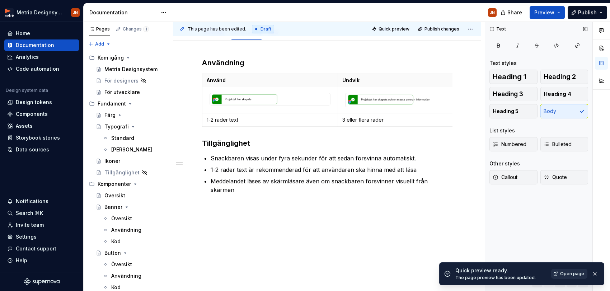
click at [557, 272] on link "Open page" at bounding box center [569, 274] width 36 height 10
click at [448, 30] on span "Publish changes" at bounding box center [441, 29] width 35 height 6
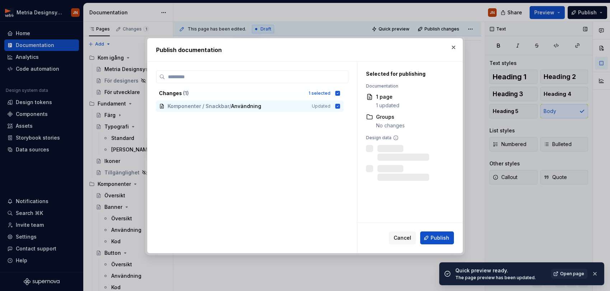
click at [429, 234] on button "Publish" at bounding box center [437, 237] width 34 height 13
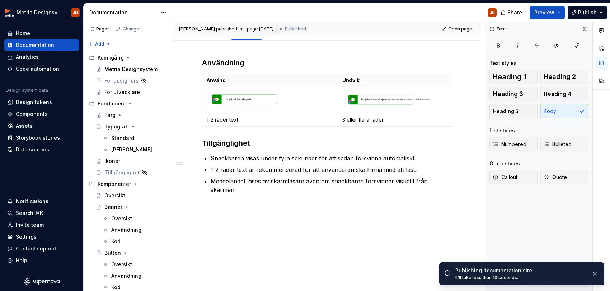
type textarea "*"
